Goal: Navigation & Orientation: Find specific page/section

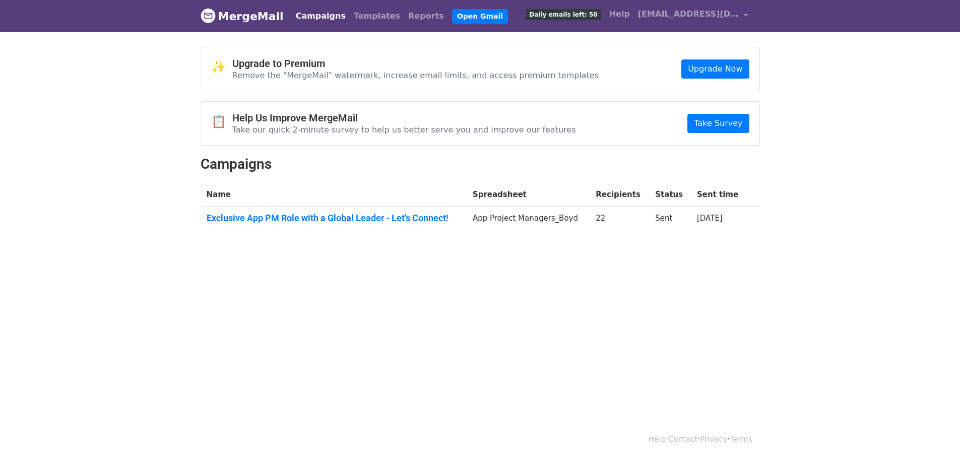
click at [410, 265] on body "MergeMail Campaigns Templates Reports Open Gmail Daily emails left: 50 Help ske…" at bounding box center [480, 141] width 960 height 282
click at [453, 292] on html "MergeMail Campaigns Templates Reports Open Gmail Daily emails left: 50 Help ske…" at bounding box center [480, 229] width 960 height 459
click at [308, 17] on link "Campaigns" at bounding box center [321, 16] width 58 height 20
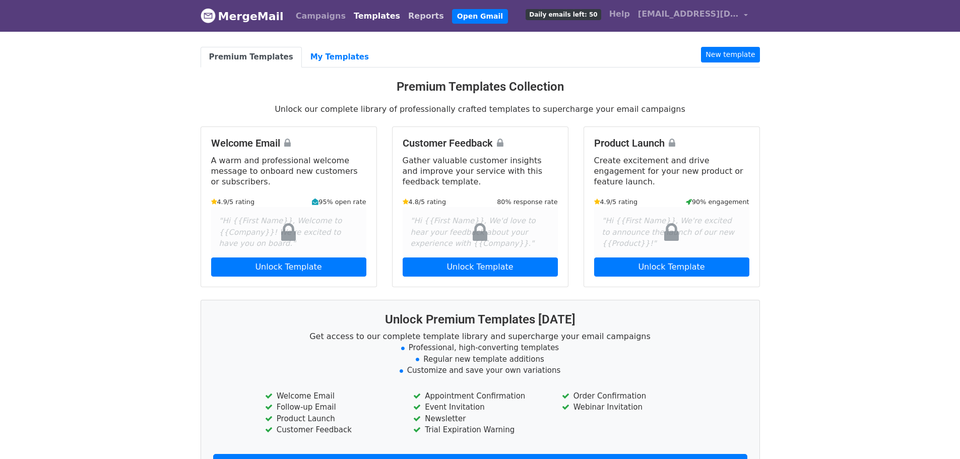
click at [404, 16] on link "Reports" at bounding box center [426, 16] width 44 height 20
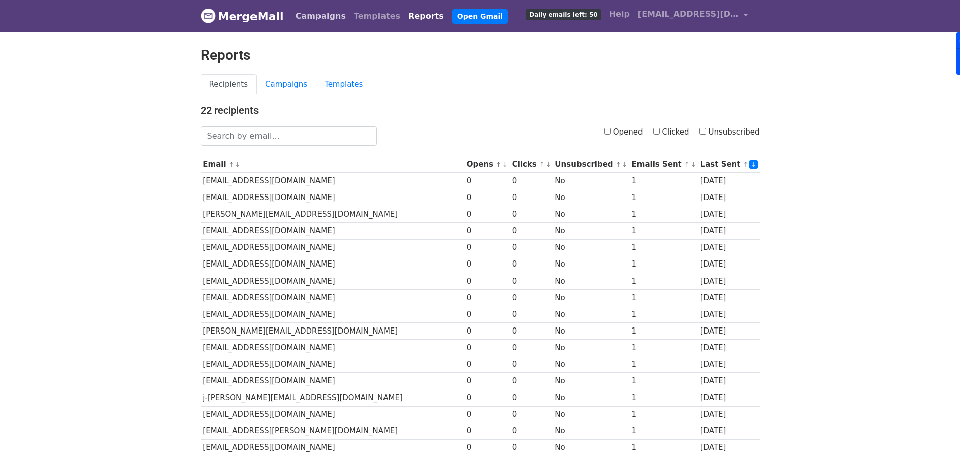
click at [304, 15] on link "Campaigns" at bounding box center [321, 16] width 58 height 20
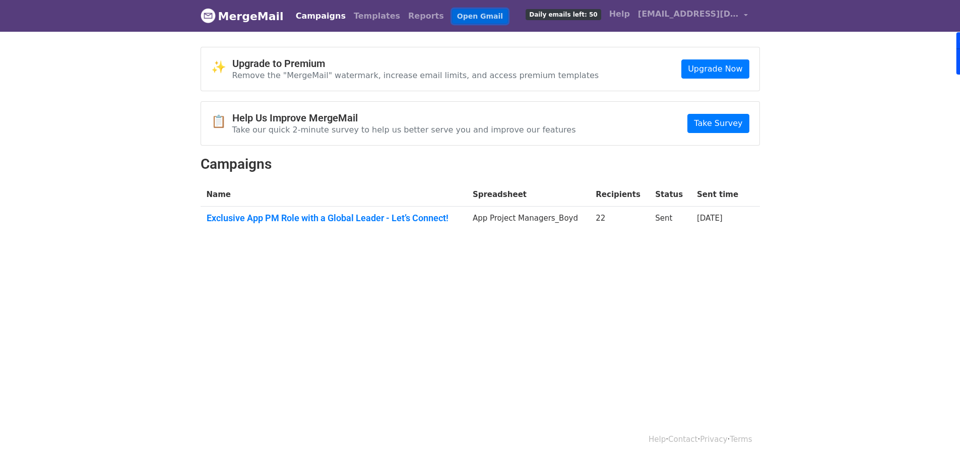
click at [452, 17] on link "Open Gmail" at bounding box center [480, 16] width 56 height 15
